Goal: Task Accomplishment & Management: Use online tool/utility

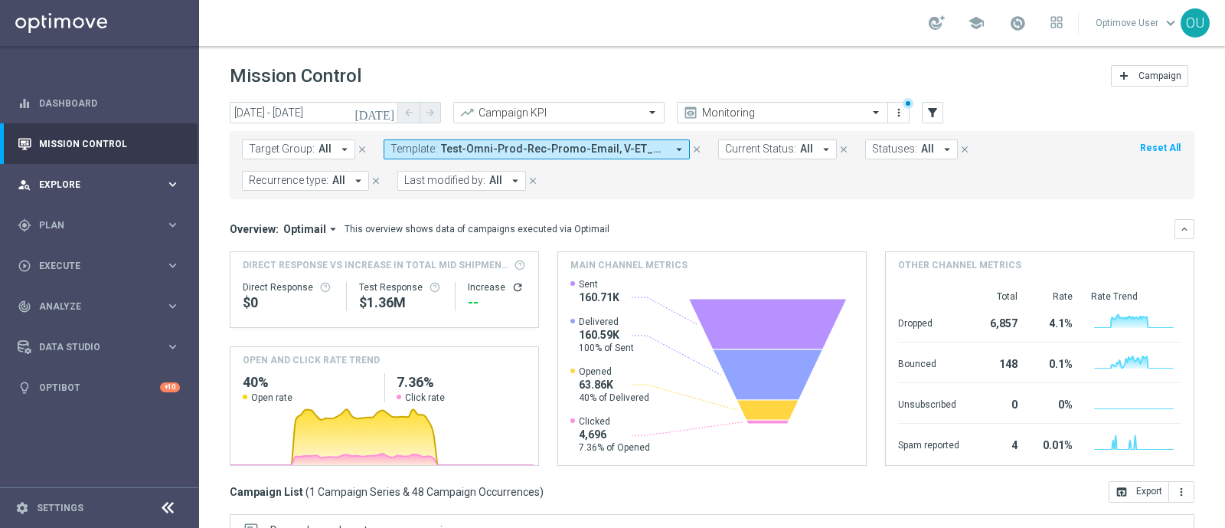
click at [62, 180] on span "Explore" at bounding box center [102, 184] width 126 height 9
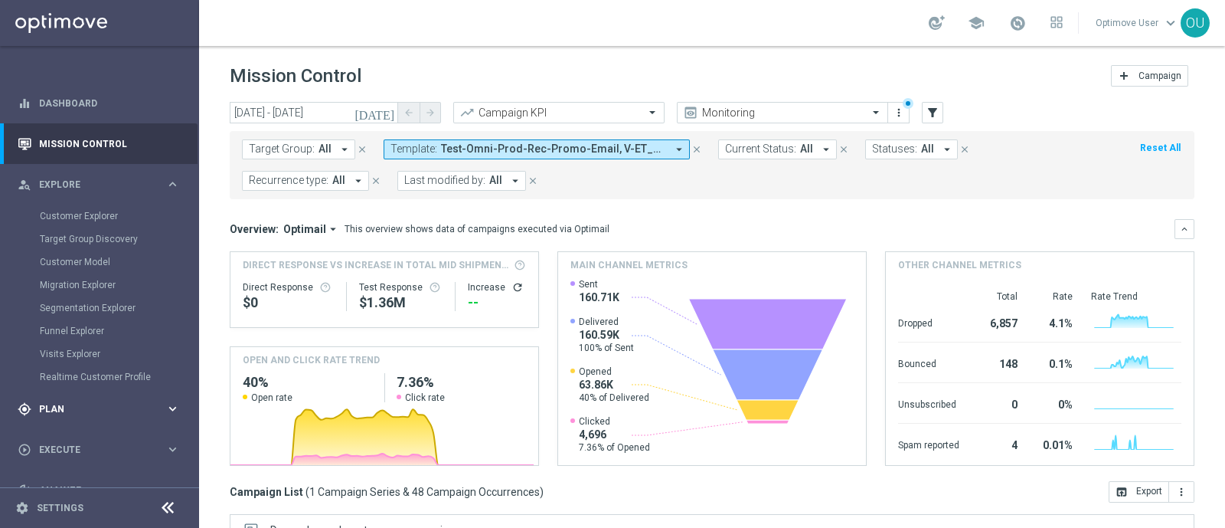
click at [60, 402] on div "gps_fixed Plan" at bounding box center [92, 409] width 148 height 14
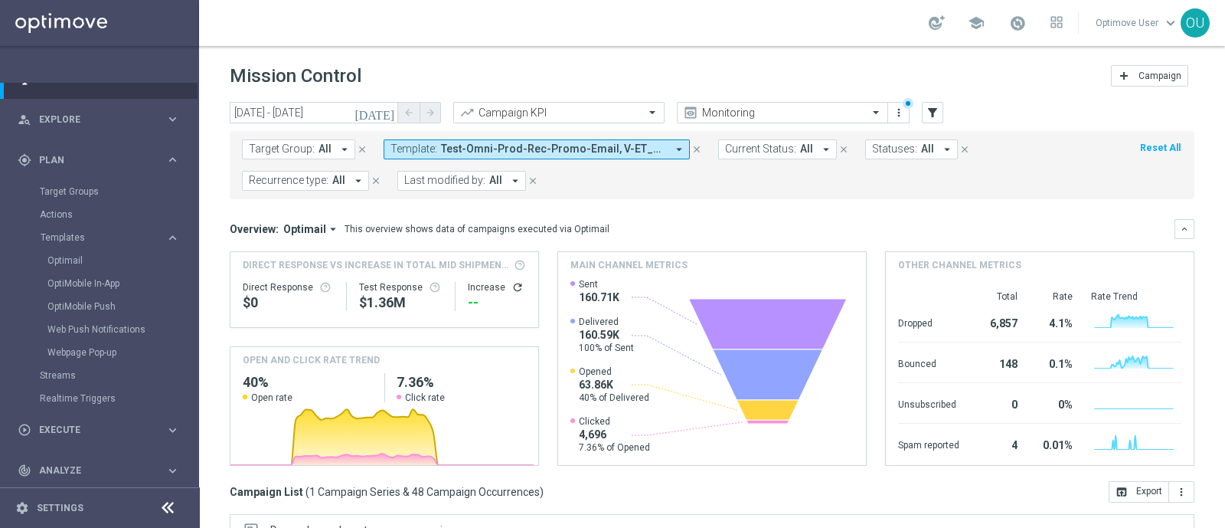
scroll to position [95, 0]
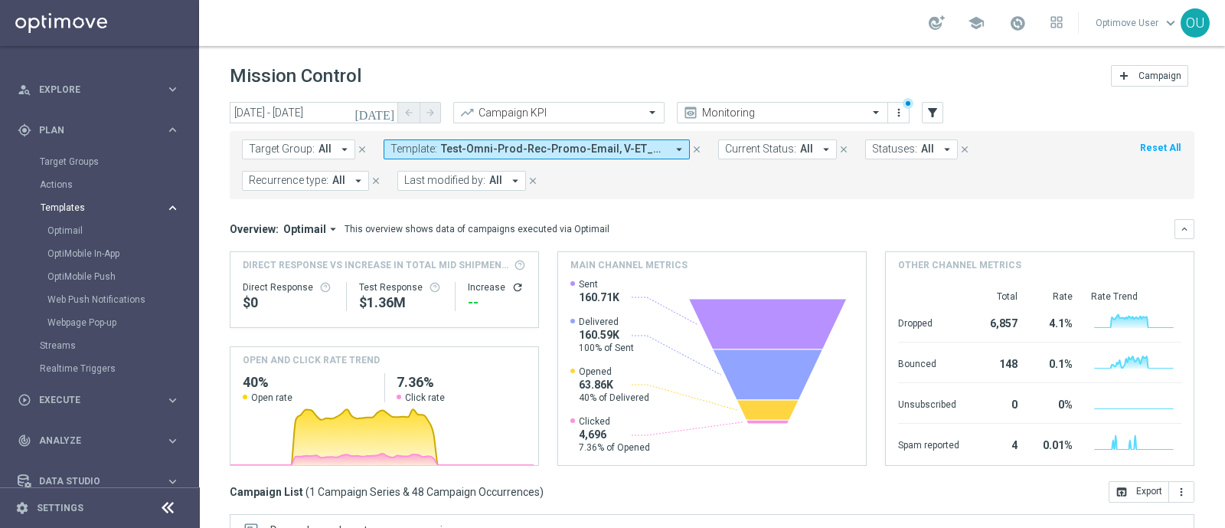
click at [76, 210] on span "Templates" at bounding box center [96, 207] width 110 height 9
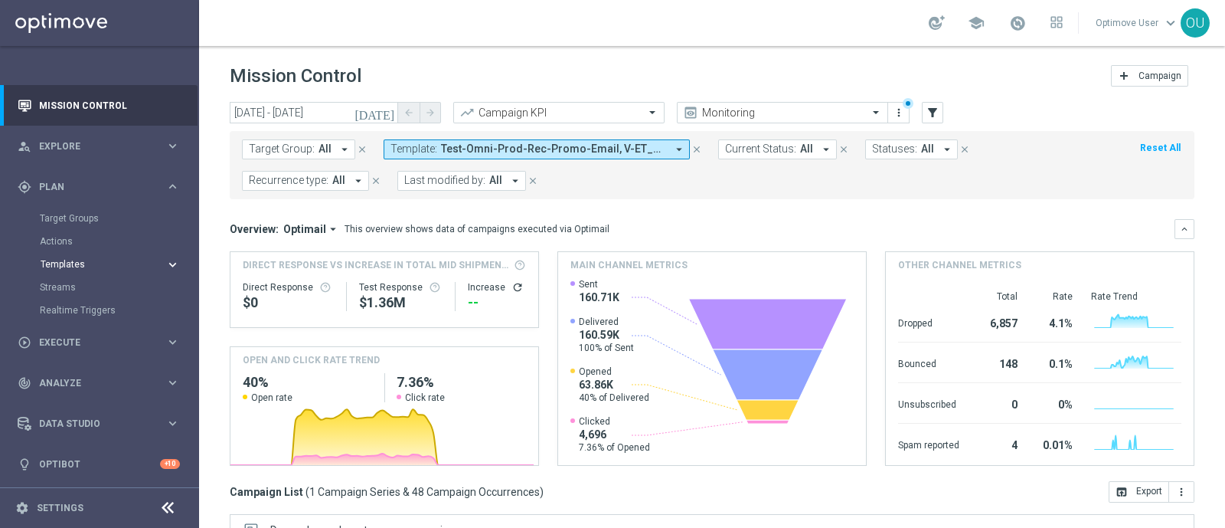
click at [76, 262] on span "Templates" at bounding box center [96, 264] width 110 height 9
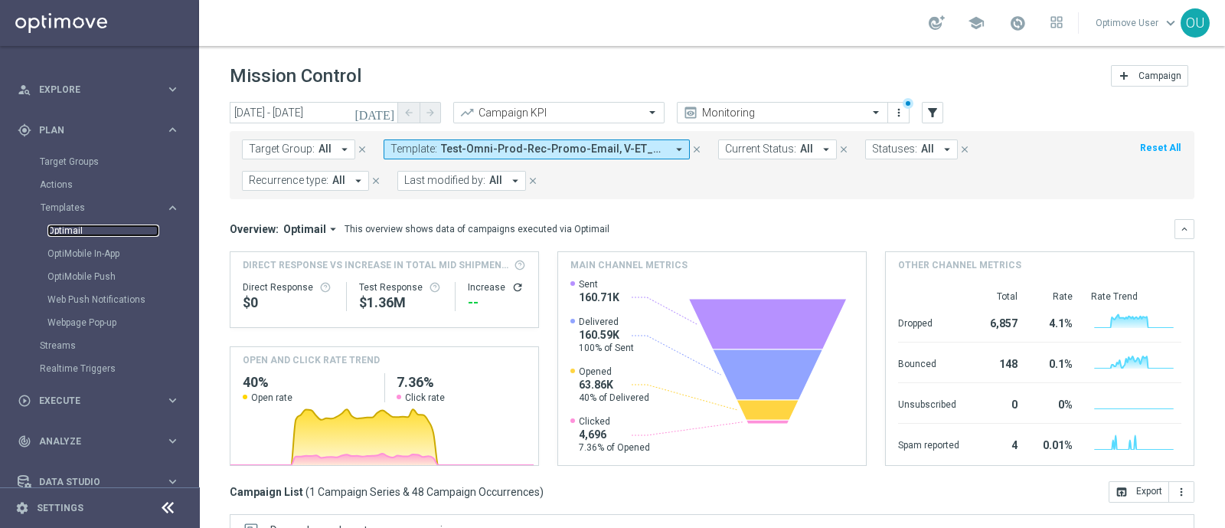
click at [73, 224] on link "Optimail" at bounding box center [103, 230] width 112 height 12
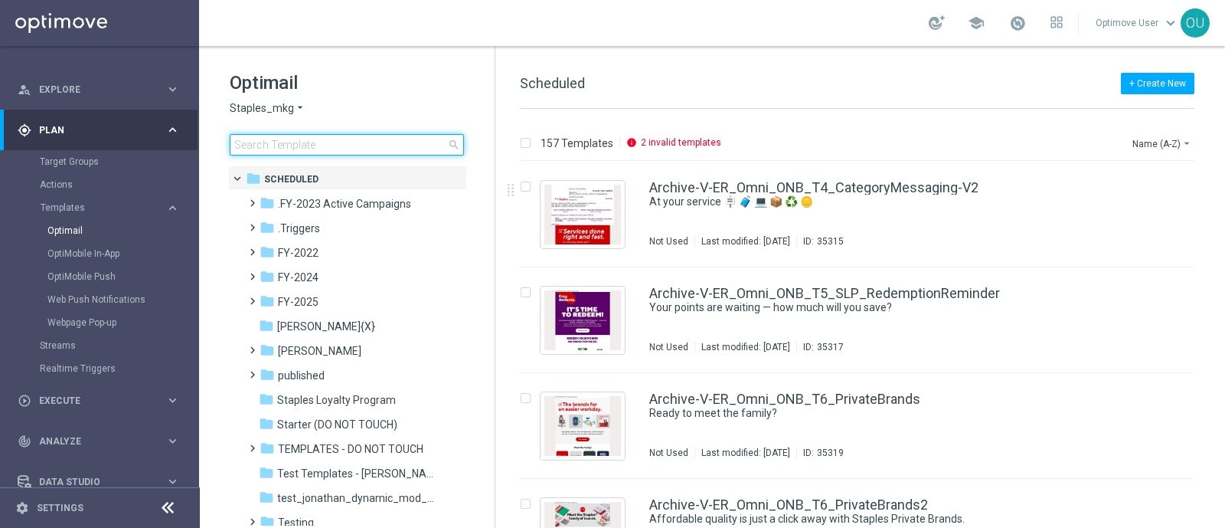
click at [383, 146] on input at bounding box center [347, 144] width 234 height 21
click at [333, 142] on input at bounding box center [347, 144] width 234 height 21
click at [375, 146] on input at bounding box center [347, 144] width 234 height 21
type input "Test-Omni-Prod-Rec-Promo-Email"
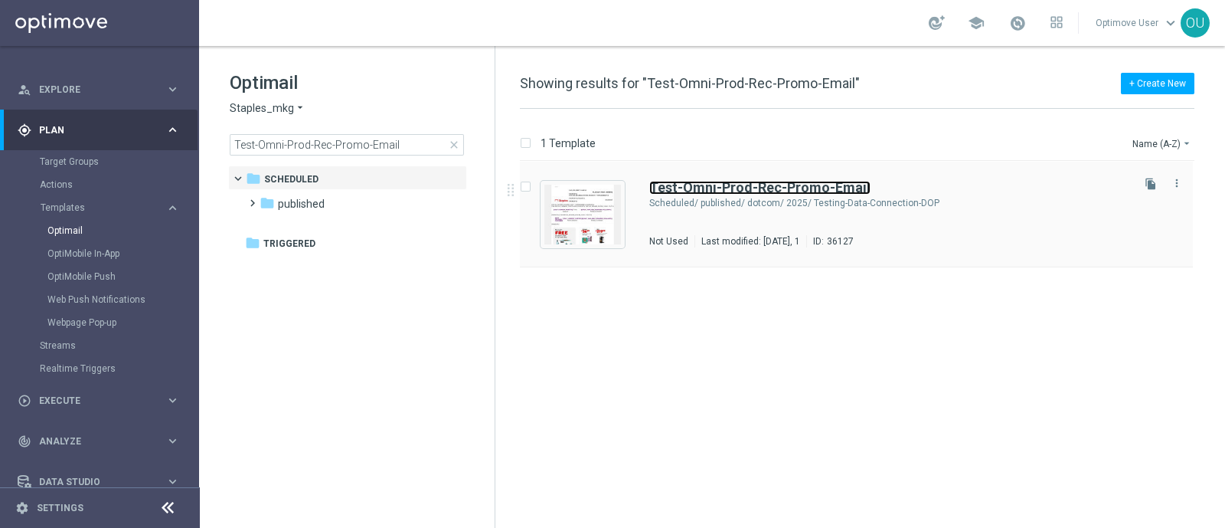
click at [698, 185] on b "Test-Omni-Prod-Rec-Promo-Email" at bounding box center [759, 187] width 221 height 16
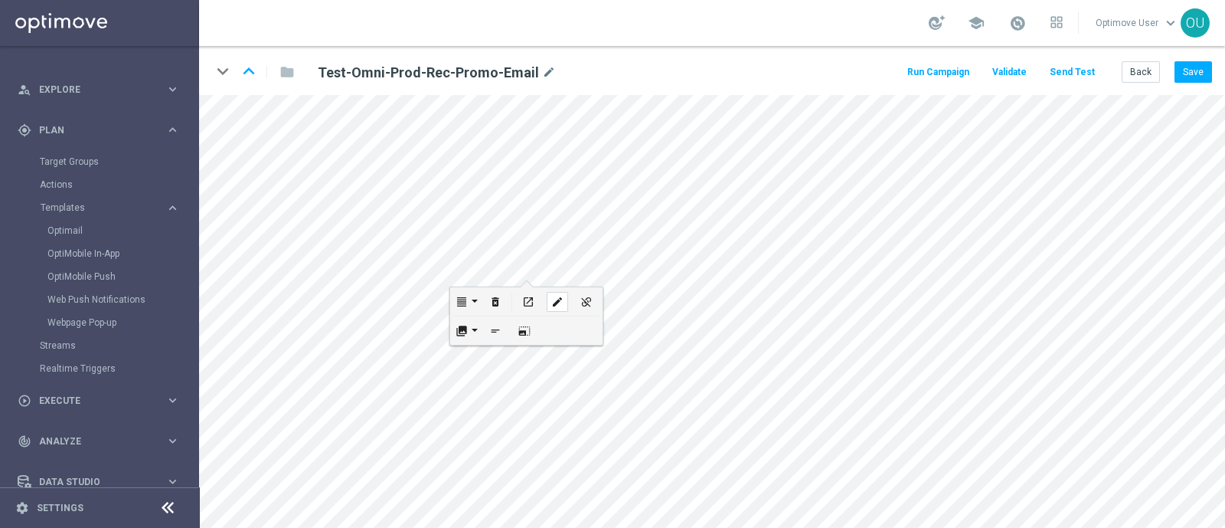
click at [544, 296] on button "edit" at bounding box center [557, 301] width 29 height 28
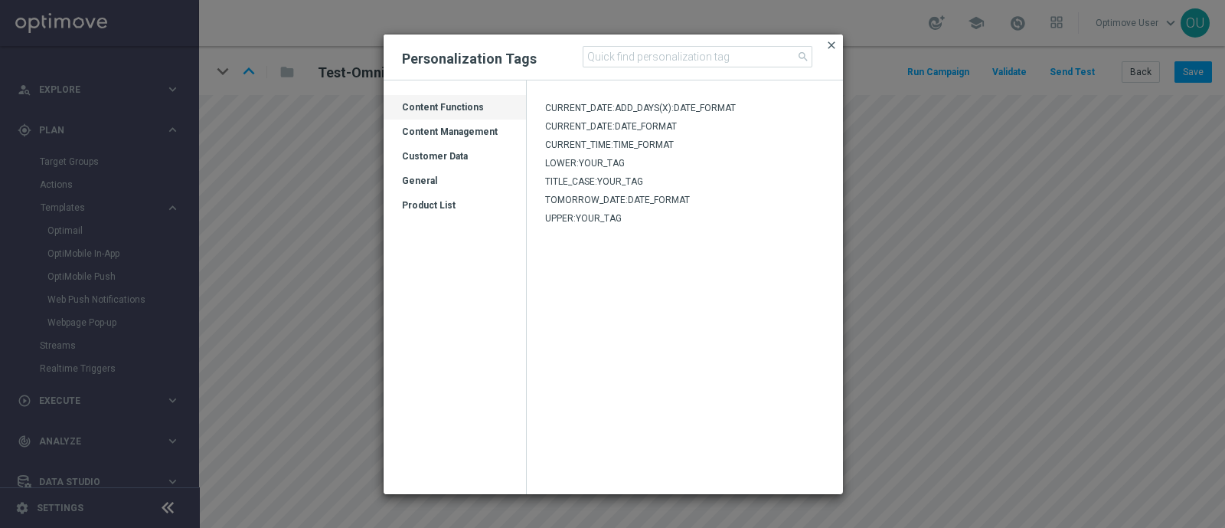
click at [831, 44] on span "close" at bounding box center [832, 45] width 12 height 12
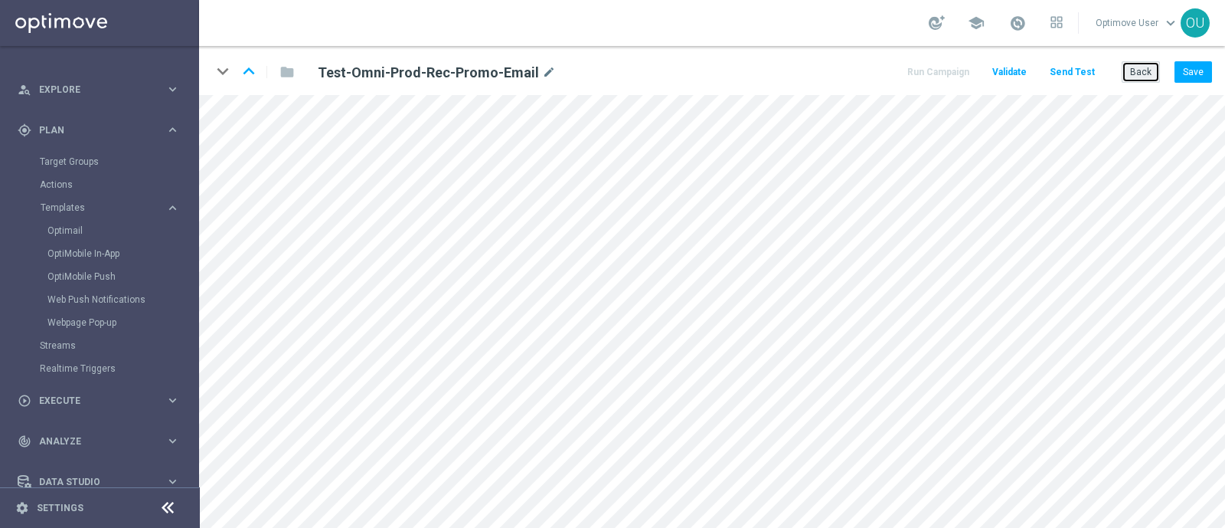
click at [1145, 63] on button "Back" at bounding box center [1141, 71] width 38 height 21
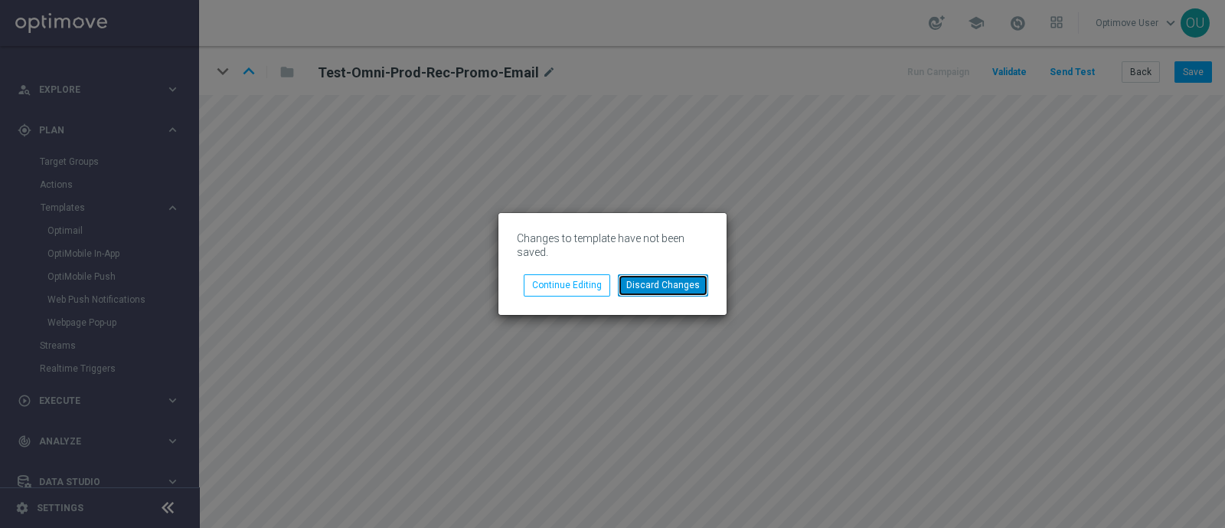
click at [676, 289] on button "Discard Changes" at bounding box center [663, 284] width 90 height 21
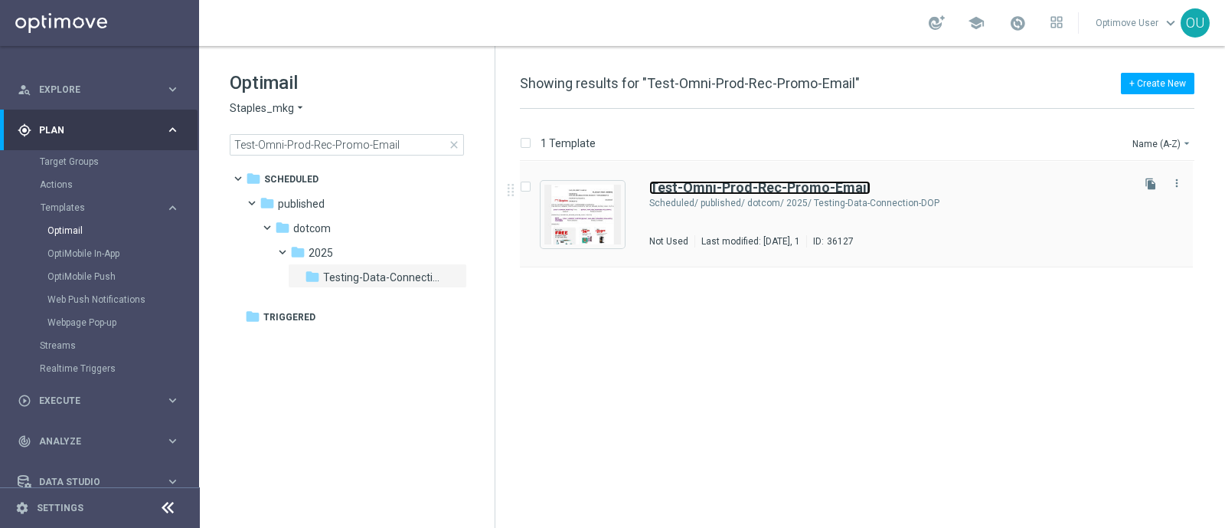
click at [699, 183] on b "Test-Omni-Prod-Rec-Promo-Email" at bounding box center [759, 187] width 221 height 16
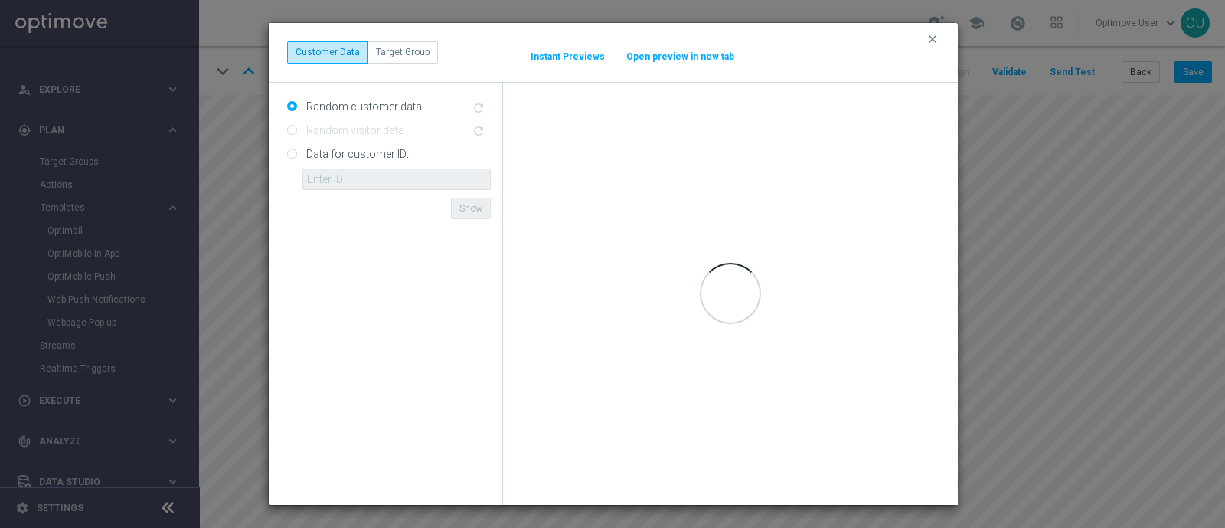
click at [1183, 107] on div "clear Customer Data Target Group It might take a while... Instant Previews Open…" at bounding box center [612, 264] width 1225 height 528
click at [297, 150] on div "Data for customer ID: ID not found Show" at bounding box center [389, 165] width 204 height 48
click at [294, 151] on input "Data for customer ID:" at bounding box center [292, 154] width 10 height 10
radio input "true"
click at [328, 178] on input "text" at bounding box center [396, 178] width 188 height 21
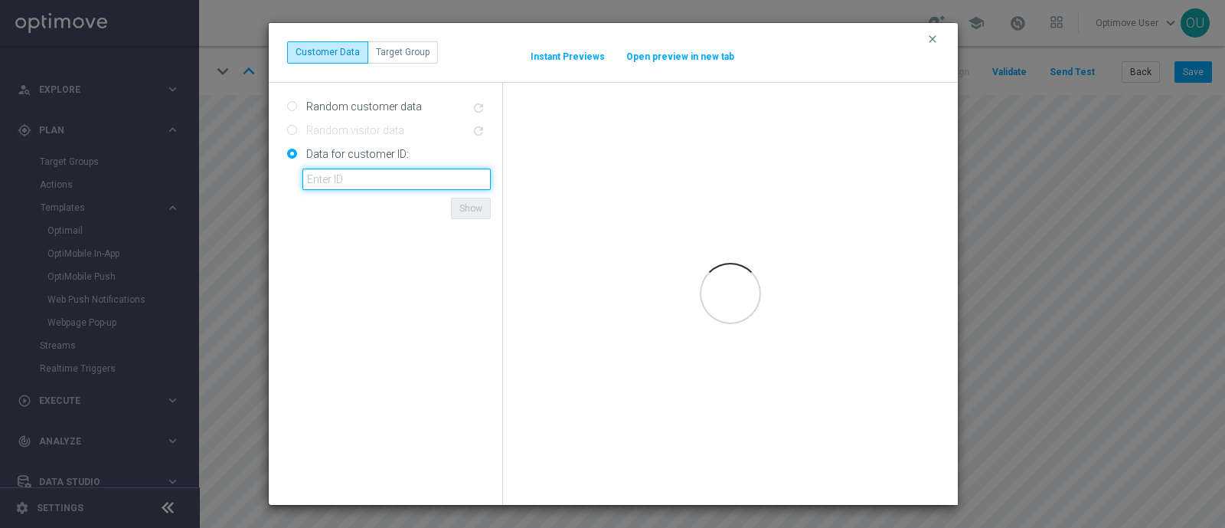
paste input "10000252057"
click at [325, 231] on div "Random customer data refresh Random visitor data refresh Data for customer ID: …" at bounding box center [386, 294] width 234 height 422
click at [371, 217] on div "Random customer data refresh Random visitor data refresh Data for customer ID: …" at bounding box center [386, 294] width 234 height 422
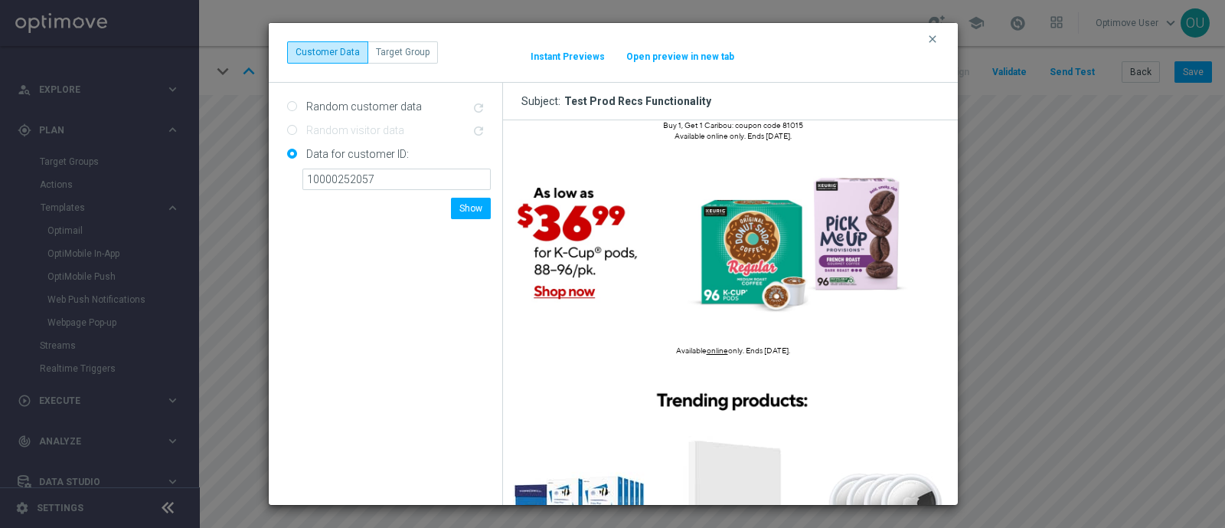
scroll to position [1531, 0]
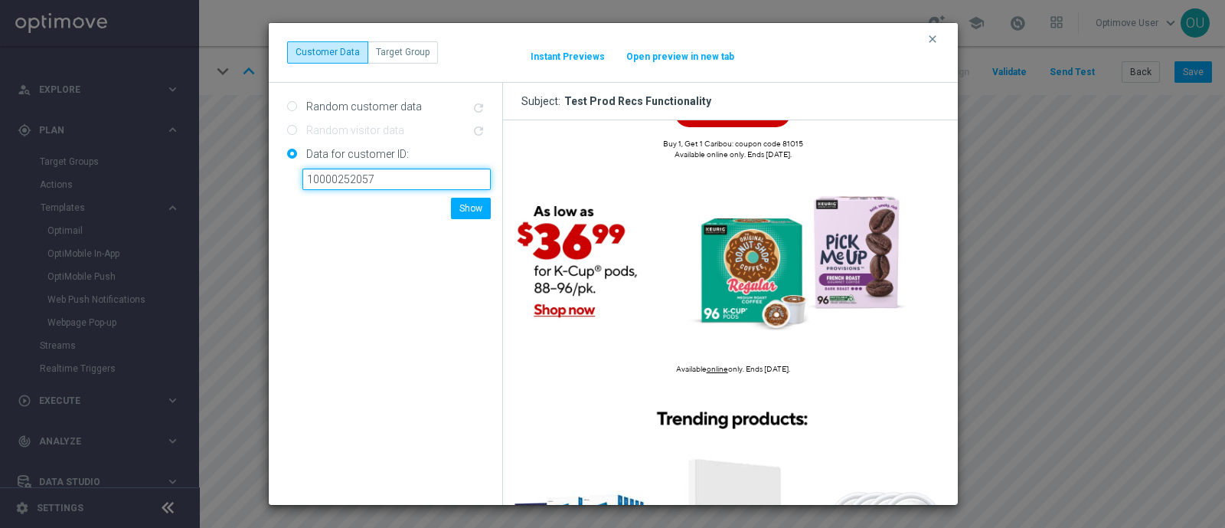
click at [452, 179] on input "10000252057" at bounding box center [396, 178] width 188 height 21
click at [465, 204] on button "Show" at bounding box center [471, 208] width 40 height 21
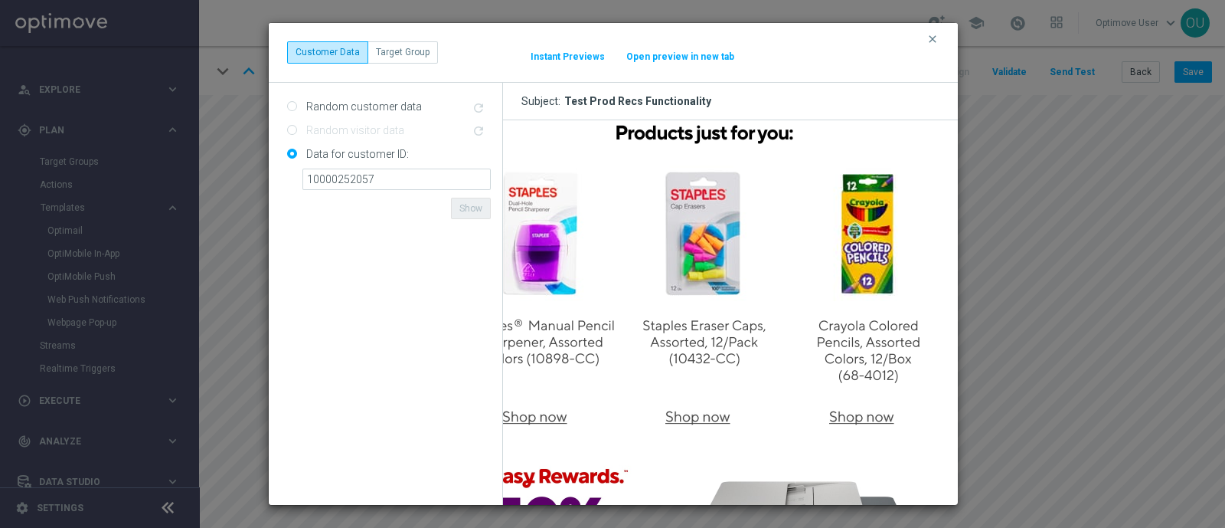
scroll to position [2010, 0]
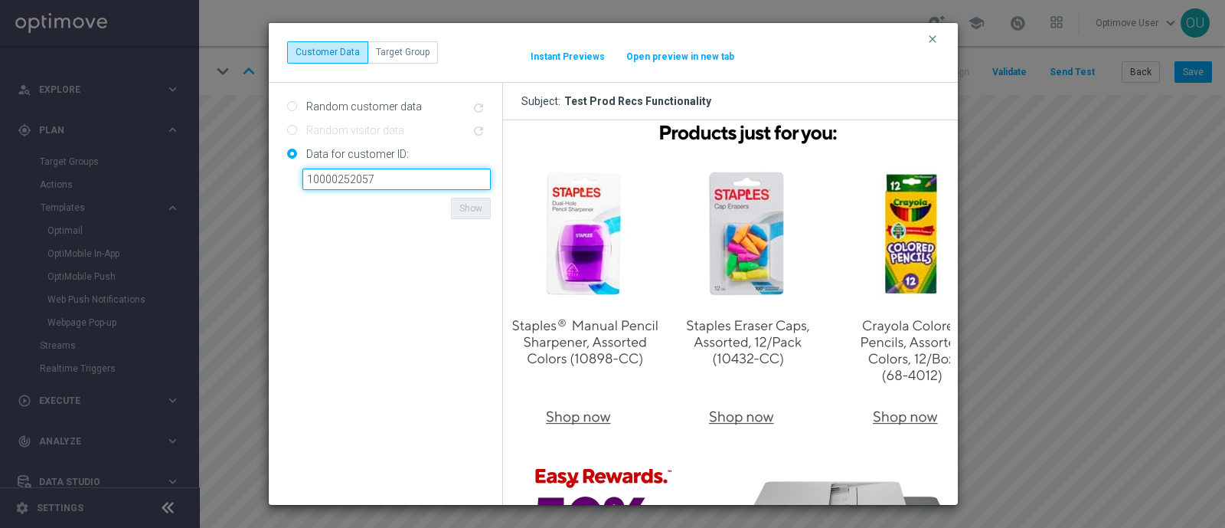
click at [402, 169] on input "10000252057" at bounding box center [396, 178] width 188 height 21
paste input "881119"
type input "10000881119"
click at [404, 215] on div "Data for customer ID: 10000881119 ID not found Show" at bounding box center [389, 180] width 227 height 78
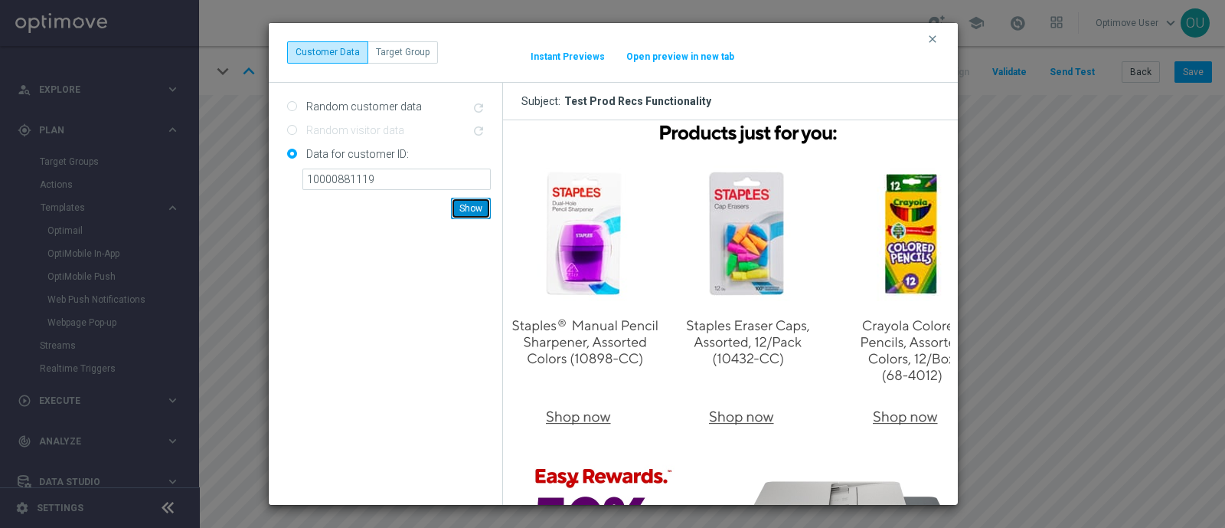
click at [472, 206] on button "Show" at bounding box center [471, 208] width 40 height 21
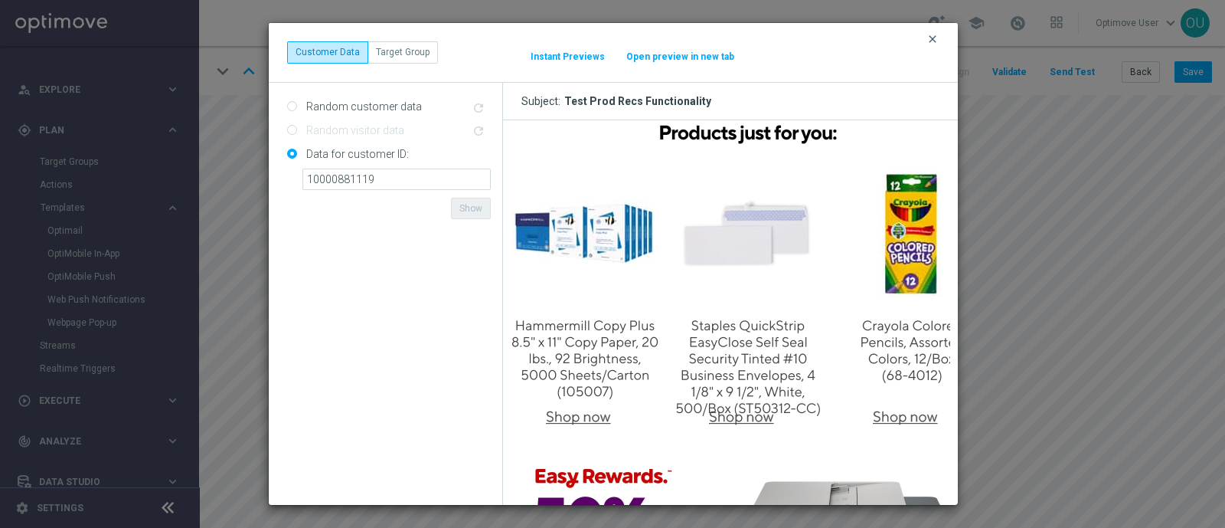
click at [937, 42] on icon "clear" at bounding box center [933, 39] width 12 height 12
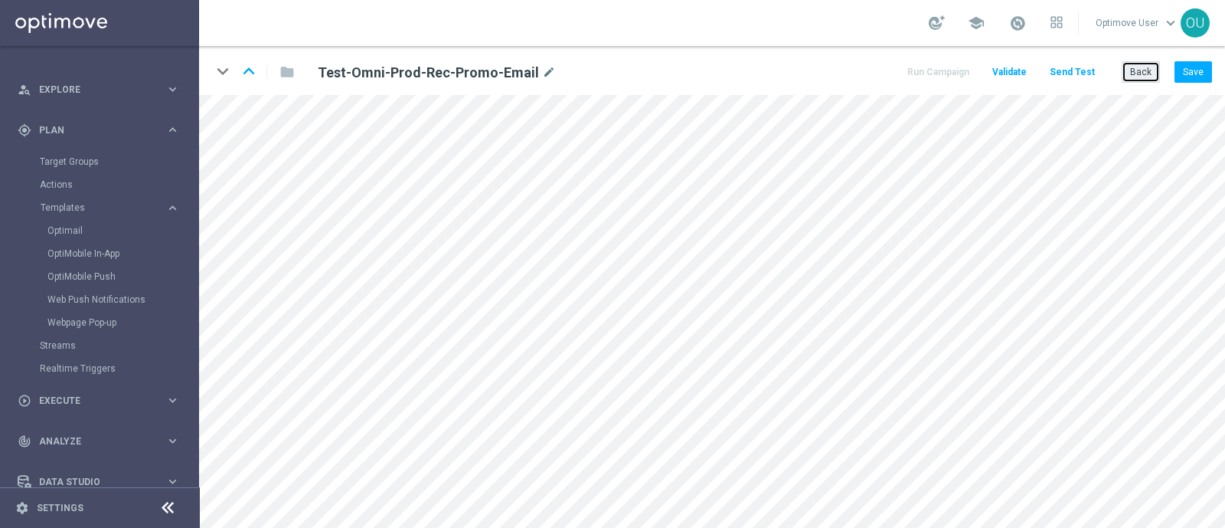
click at [1142, 68] on button "Back" at bounding box center [1141, 71] width 38 height 21
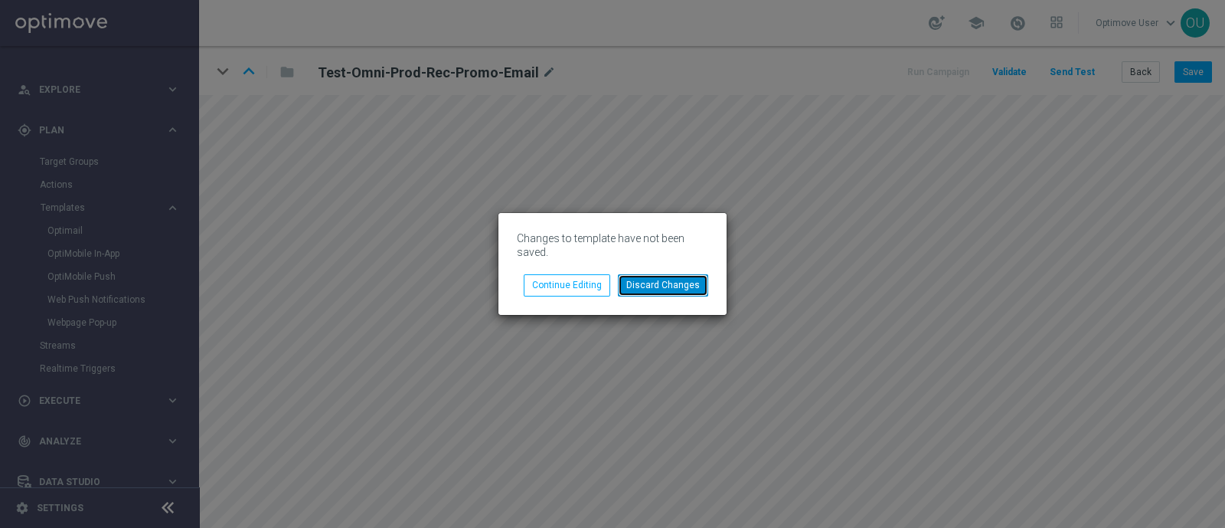
click at [680, 277] on button "Discard Changes" at bounding box center [663, 284] width 90 height 21
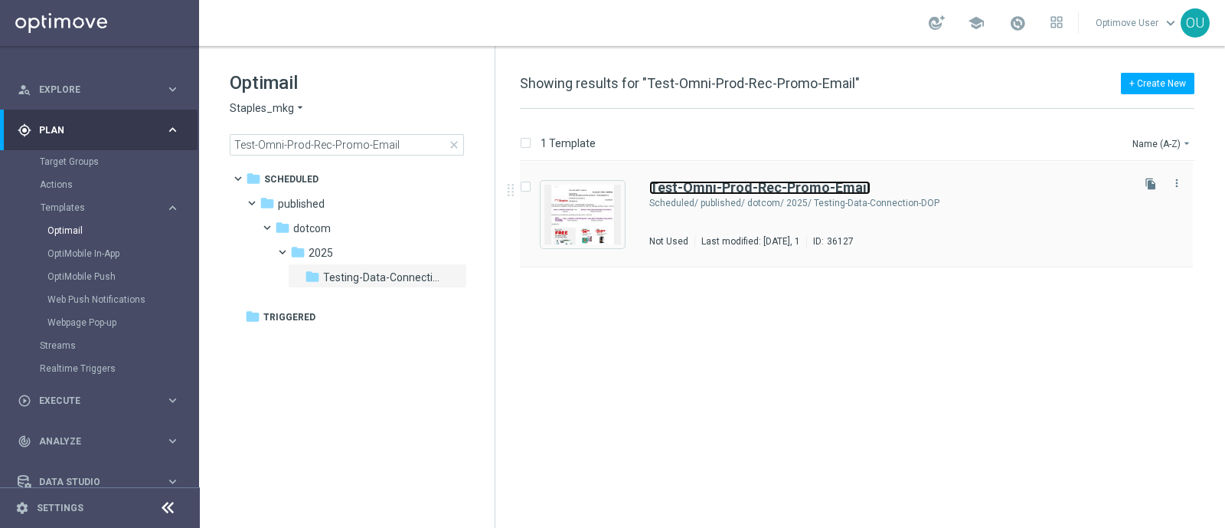
click at [712, 189] on b "Test-Omni-Prod-Rec-Promo-Email" at bounding box center [759, 187] width 221 height 16
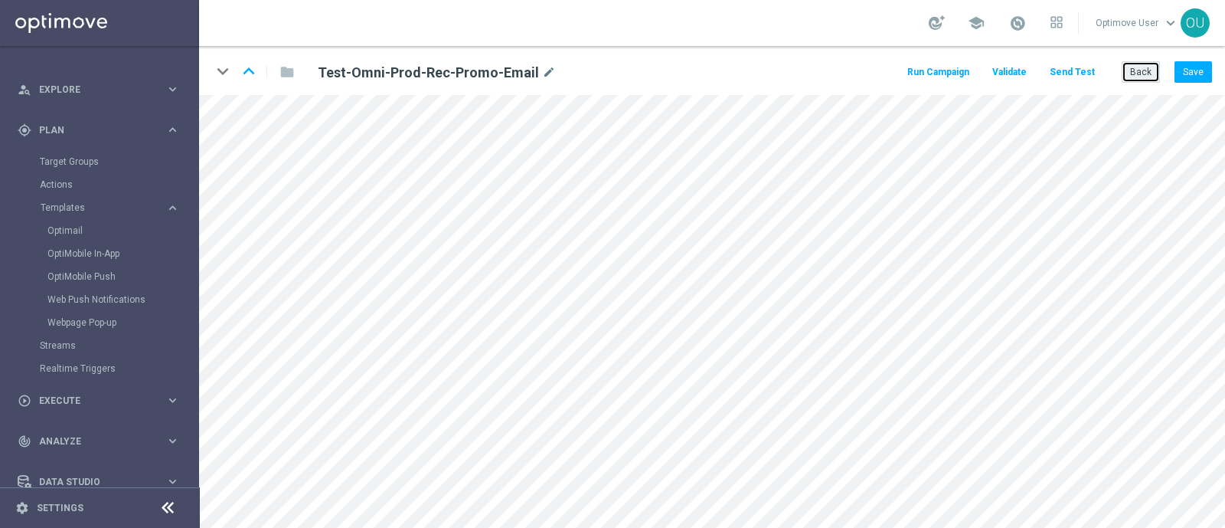
click at [1153, 76] on button "Back" at bounding box center [1141, 71] width 38 height 21
